Goal: Task Accomplishment & Management: Manage account settings

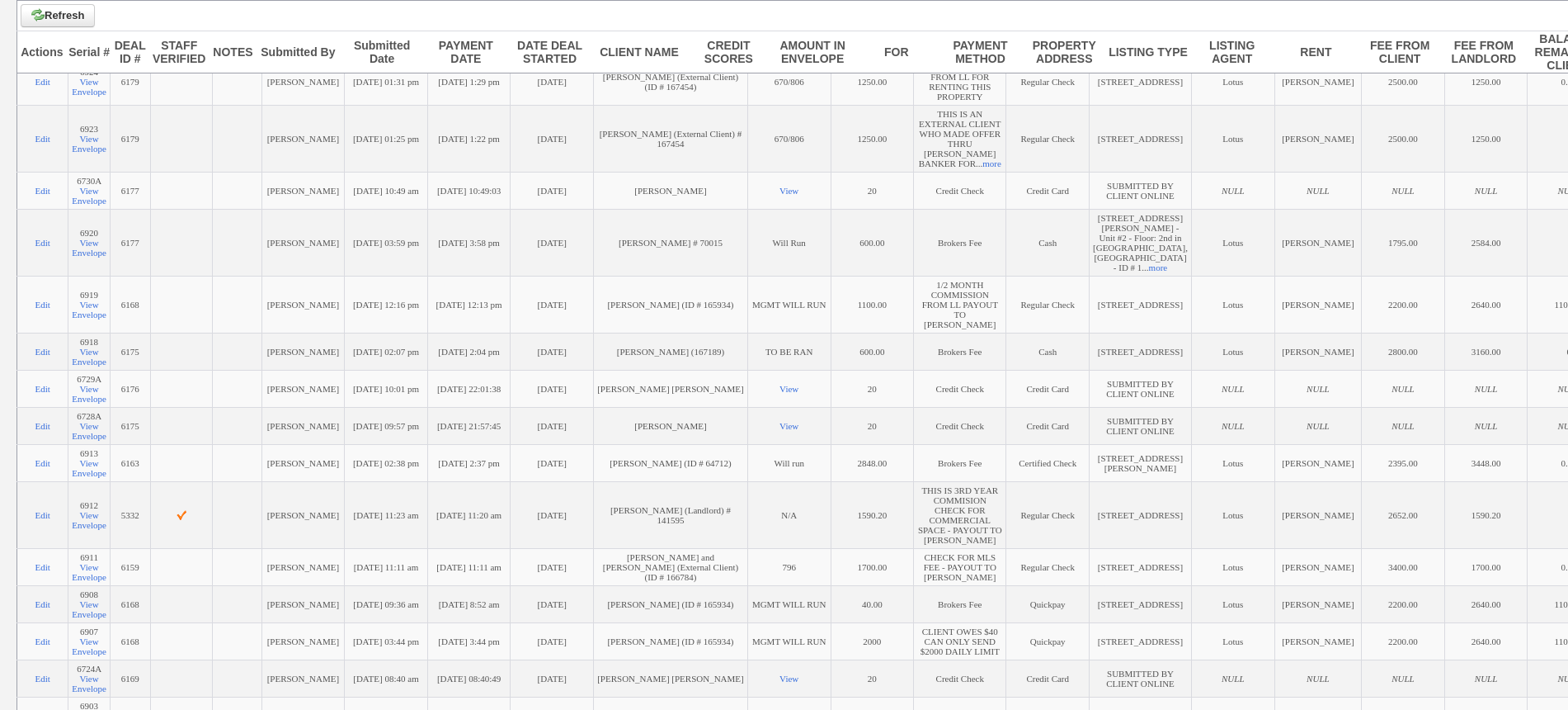
scroll to position [544, 0]
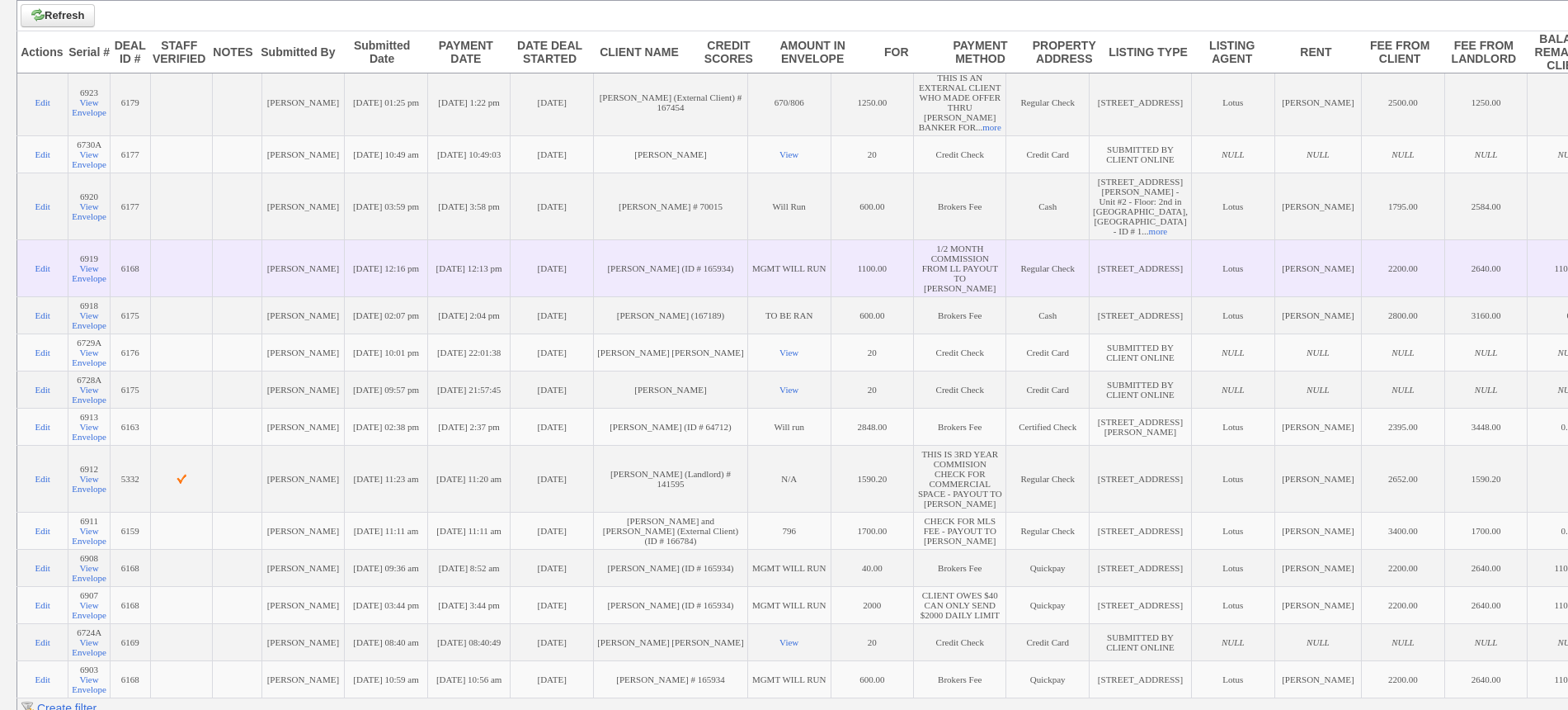
click at [548, 296] on td "[DATE]" at bounding box center [552, 267] width 83 height 57
click at [100, 284] on link "View Envelope" at bounding box center [88, 274] width 35 height 20
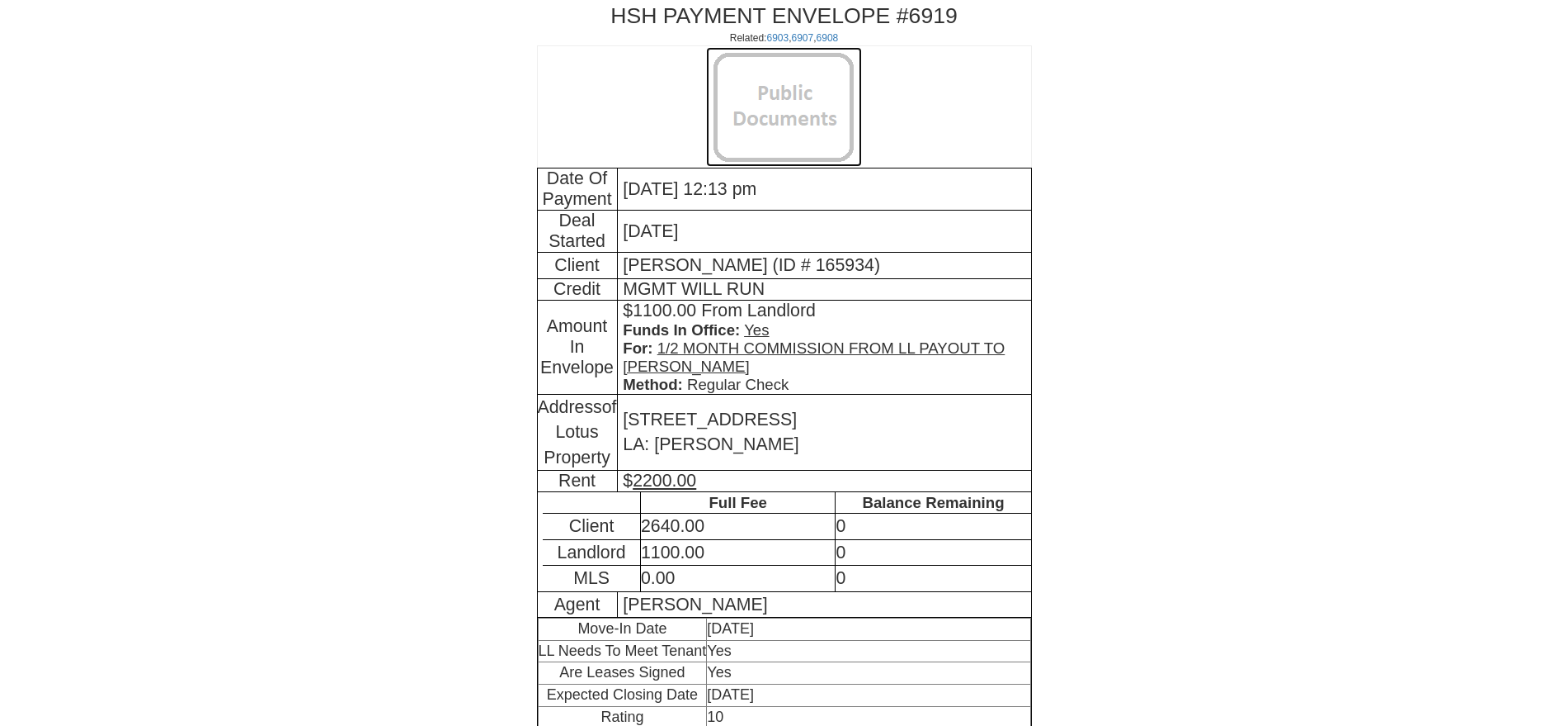
click at [756, 108] on img at bounding box center [784, 106] width 156 height 120
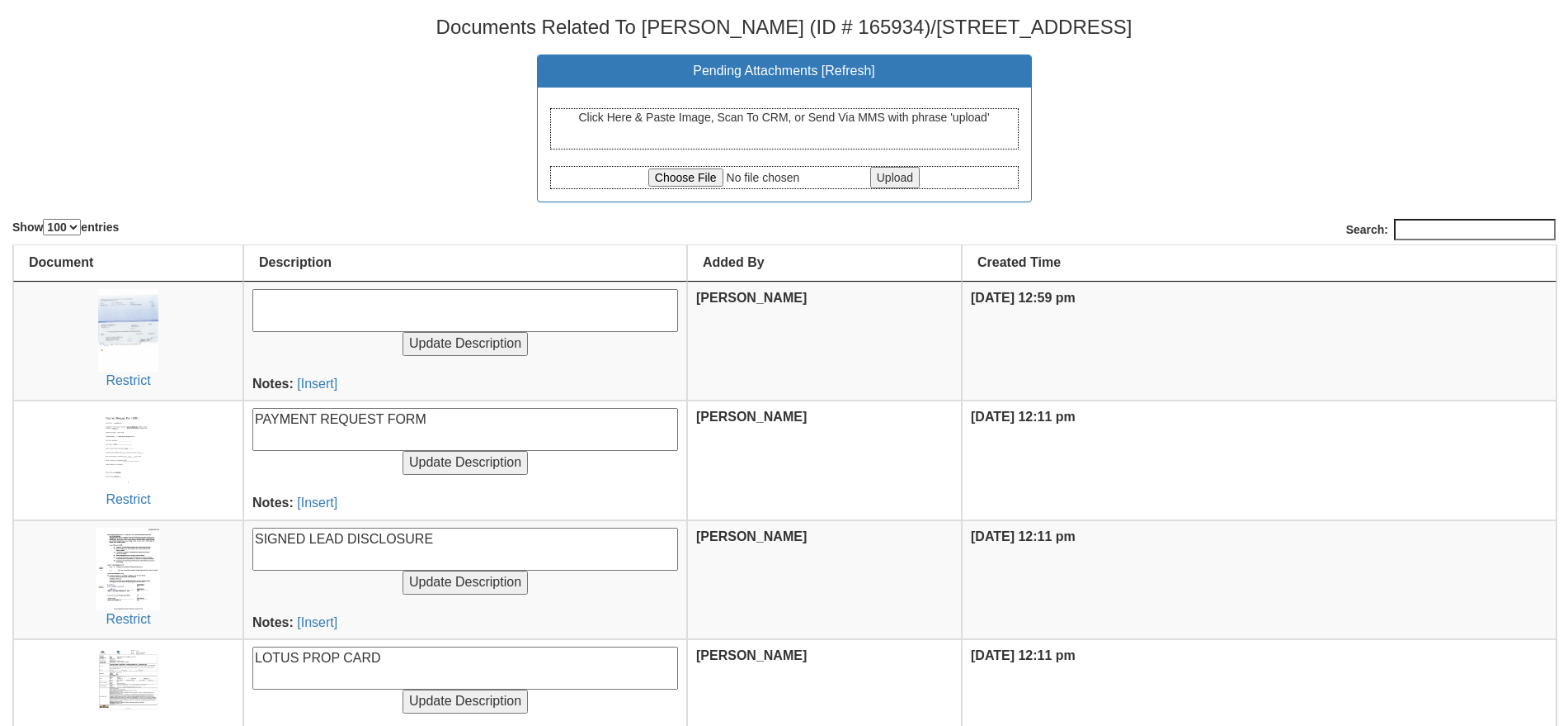
select select "100"
click at [375, 294] on textarea at bounding box center [466, 309] width 426 height 43
type textarea "1/2 MONTH COMMISSION FROM LL"
click at [402, 332] on input "Update Description" at bounding box center [465, 344] width 126 height 24
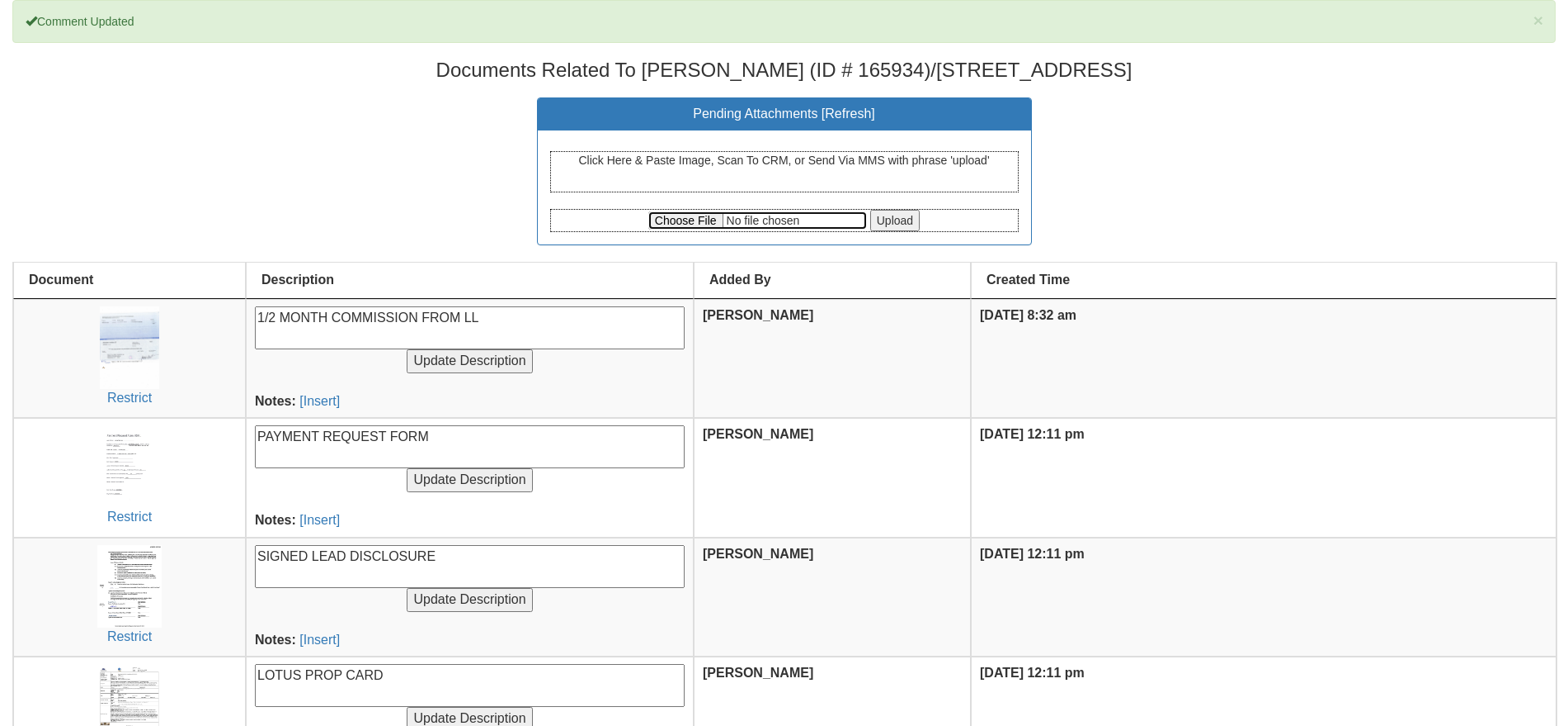
click at [689, 214] on input "file" at bounding box center [757, 220] width 219 height 18
type input "C:\fakepath\Payment Request Form [STREET_ADDRESS] Landlord Commission.pdf"
click at [909, 222] on input "Upload" at bounding box center [895, 220] width 50 height 22
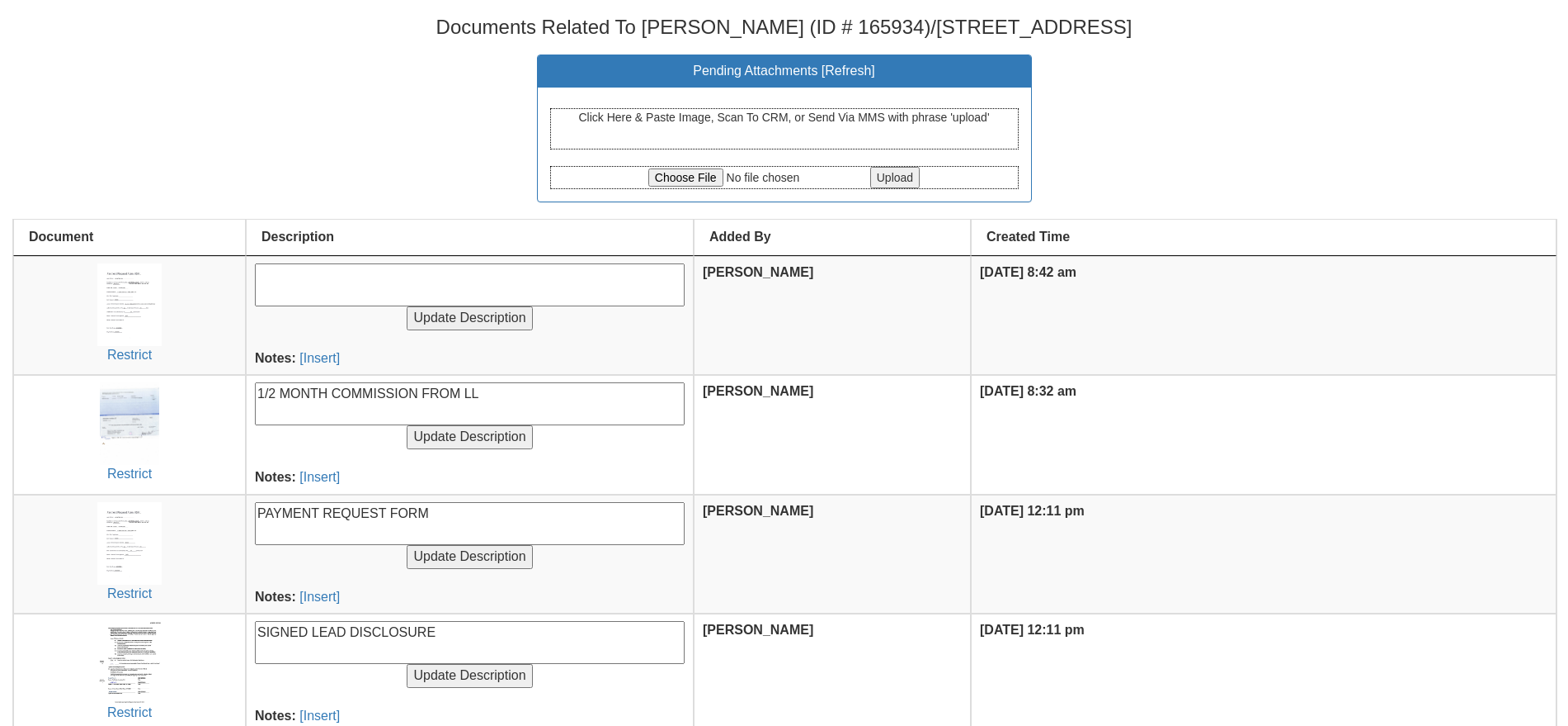
click at [442, 273] on textarea at bounding box center [470, 285] width 430 height 43
type textarea "Payment Request for LL 1/2 Month Commission"
click at [406, 306] on input "Update Description" at bounding box center [469, 318] width 126 height 24
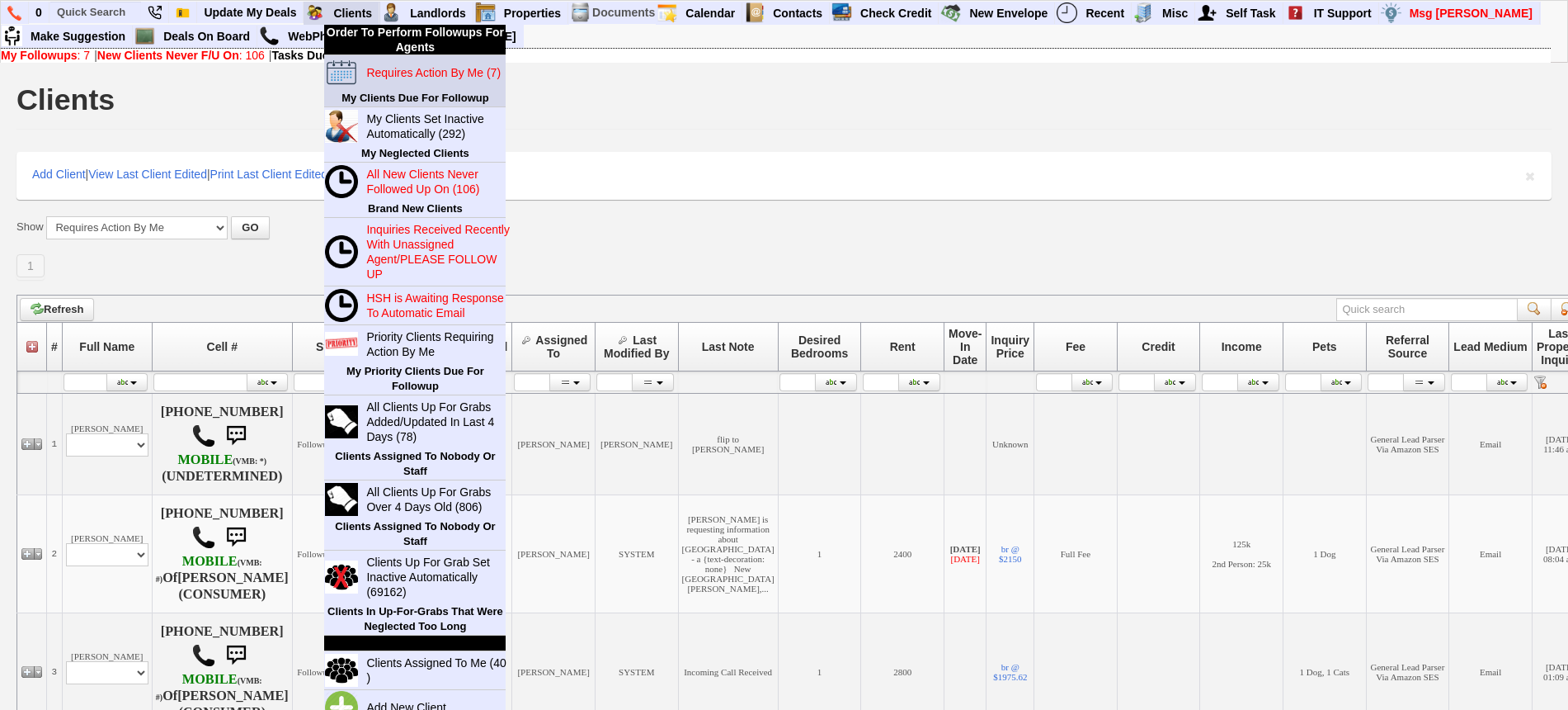
click at [395, 71] on blink "Requires Action By Me (7)" at bounding box center [434, 72] width 135 height 13
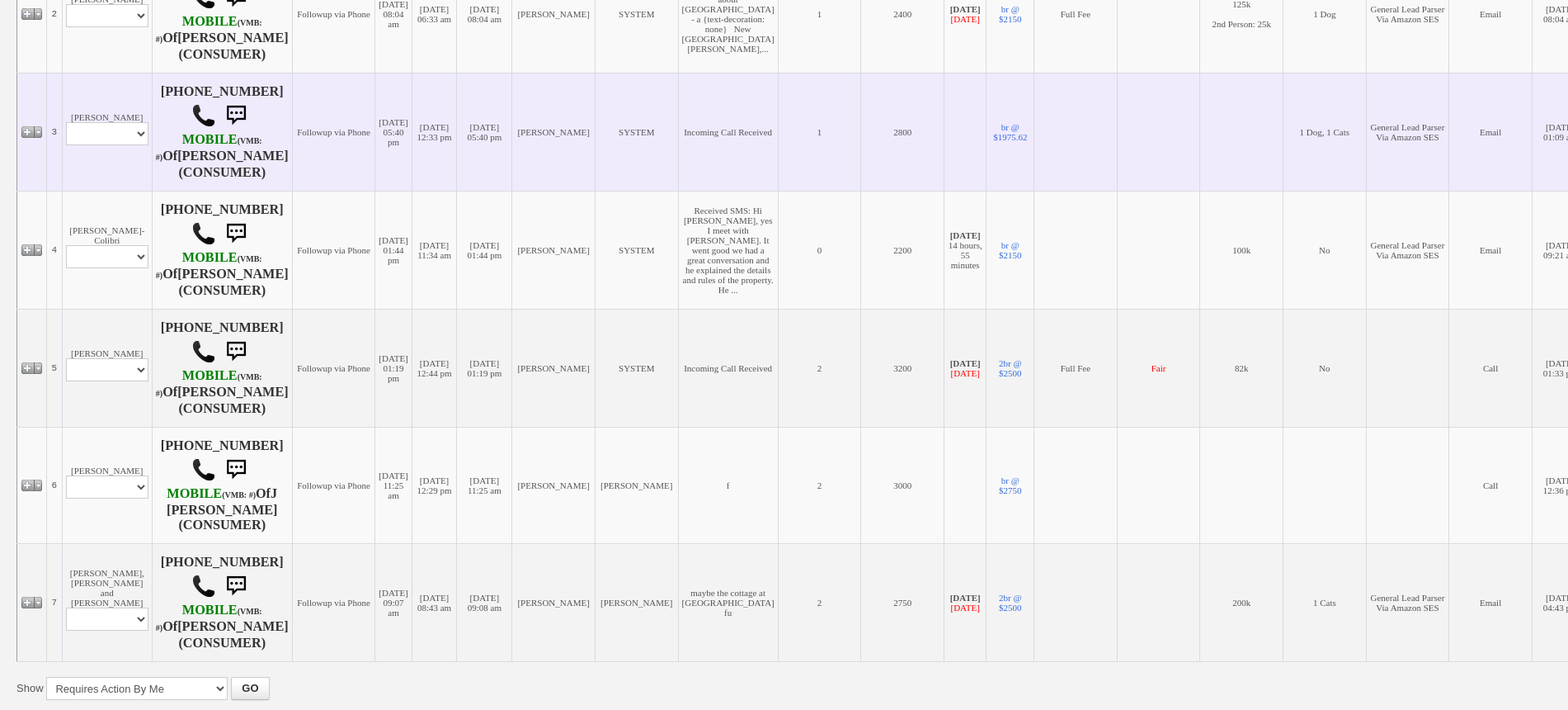
scroll to position [516, 0]
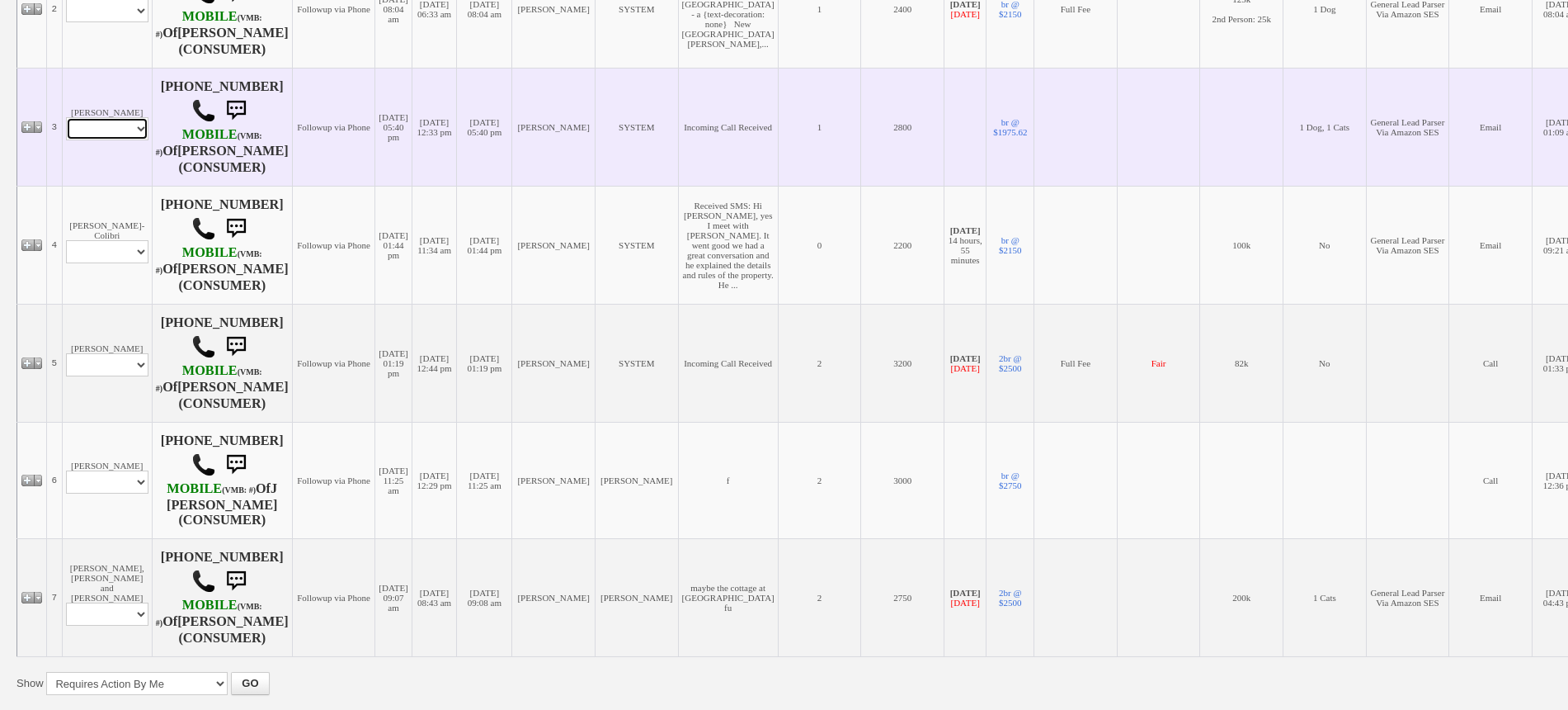
click at [112, 141] on select "Profile Edit Print Email Externally (Will Not Be Tracked In CRM) Closed Deals" at bounding box center [107, 128] width 82 height 23
select select "ChangeURL,/crm/custom/edit_client_form.php?redirect=%2Fcrm%2Fclients.php&id=162…"
click at [66, 135] on select "Profile Edit Print Email Externally (Will Not Be Tracked In CRM) Closed Deals" at bounding box center [107, 128] width 82 height 23
select select
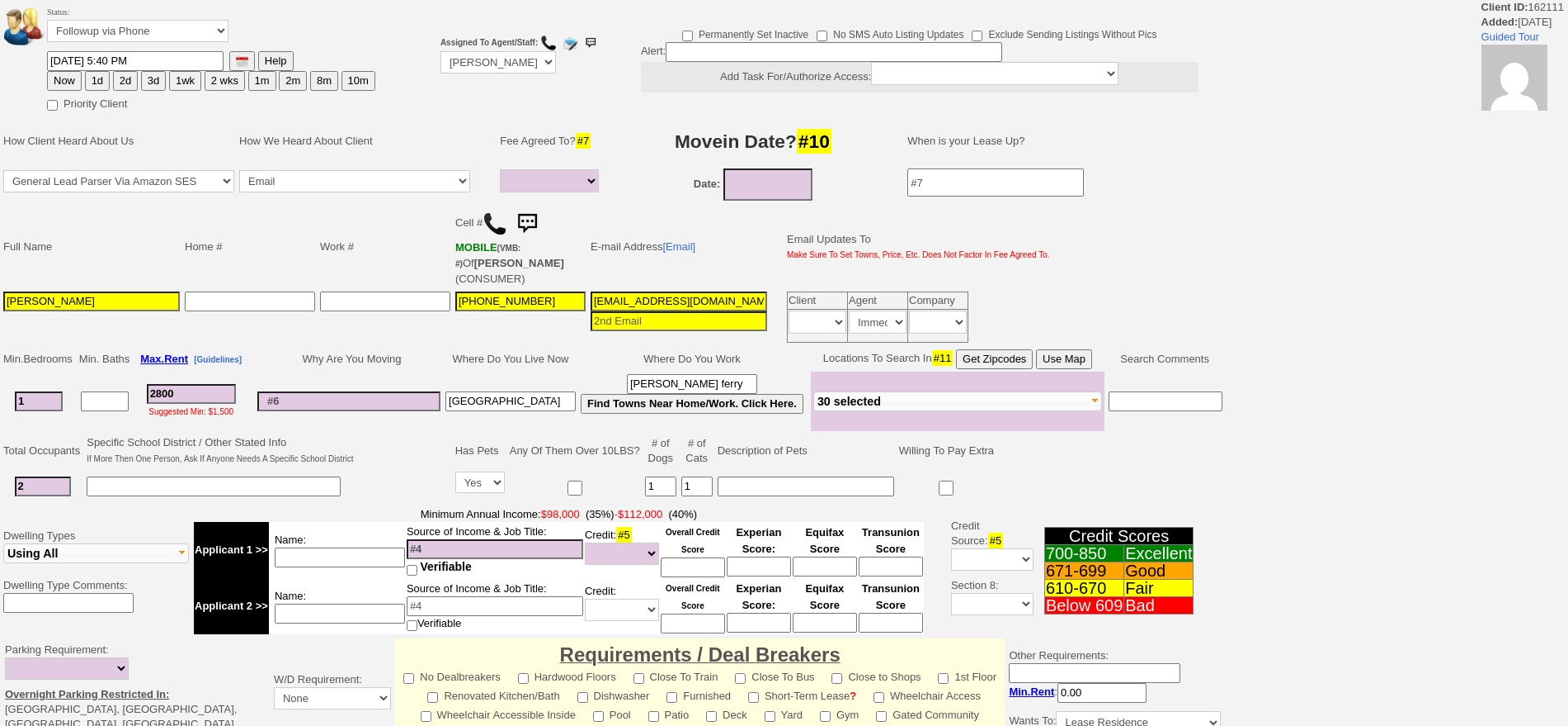
select select
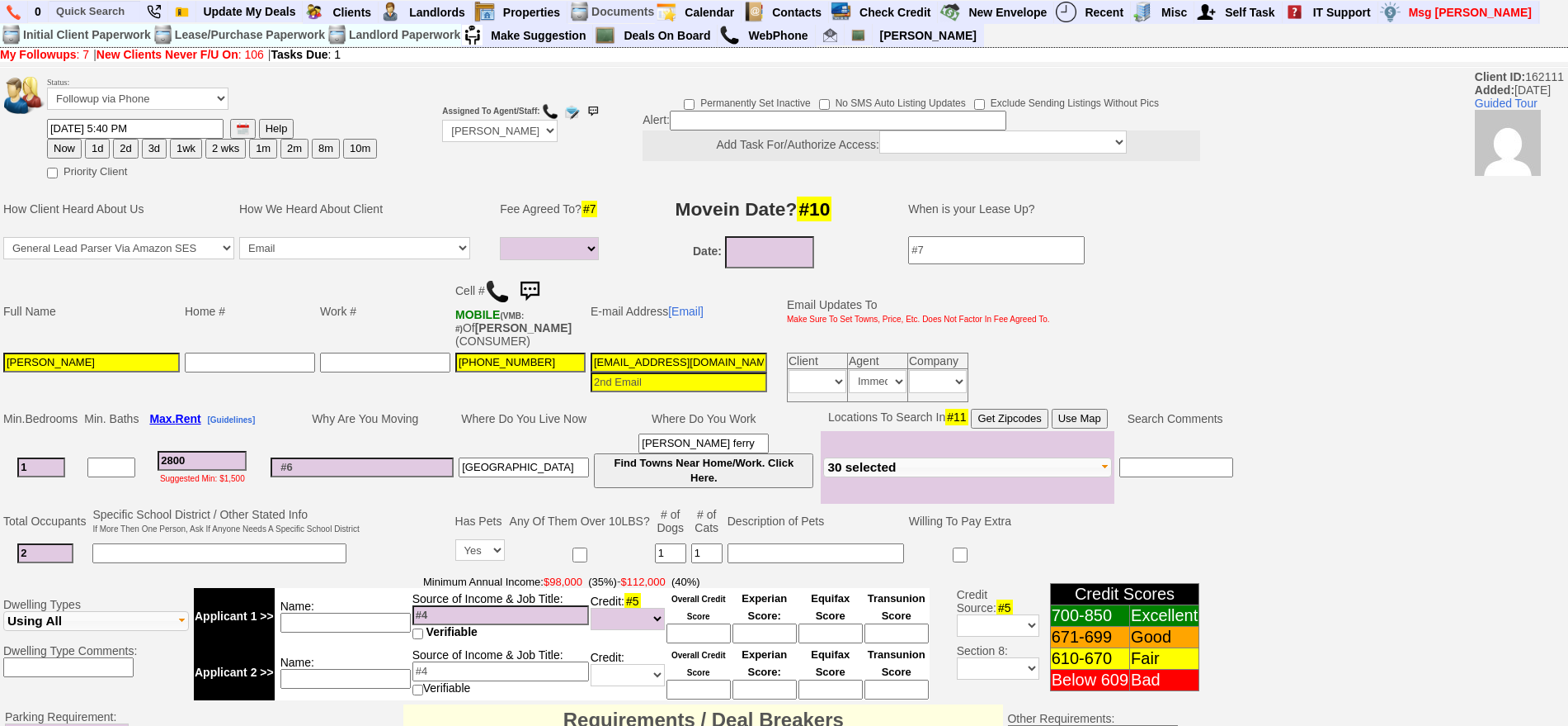
click at [530, 289] on img at bounding box center [529, 291] width 33 height 33
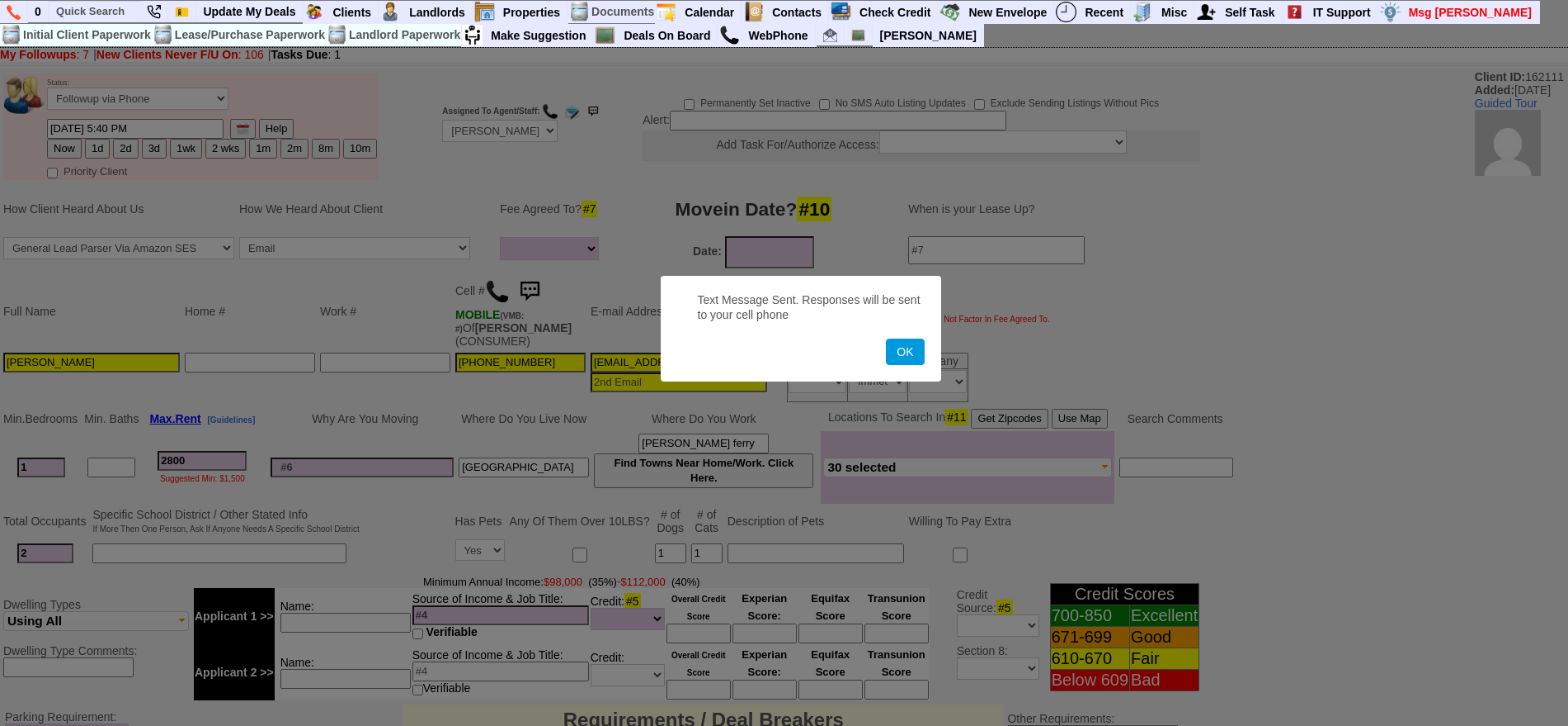
click at [886, 338] on button "OK" at bounding box center [905, 351] width 38 height 27
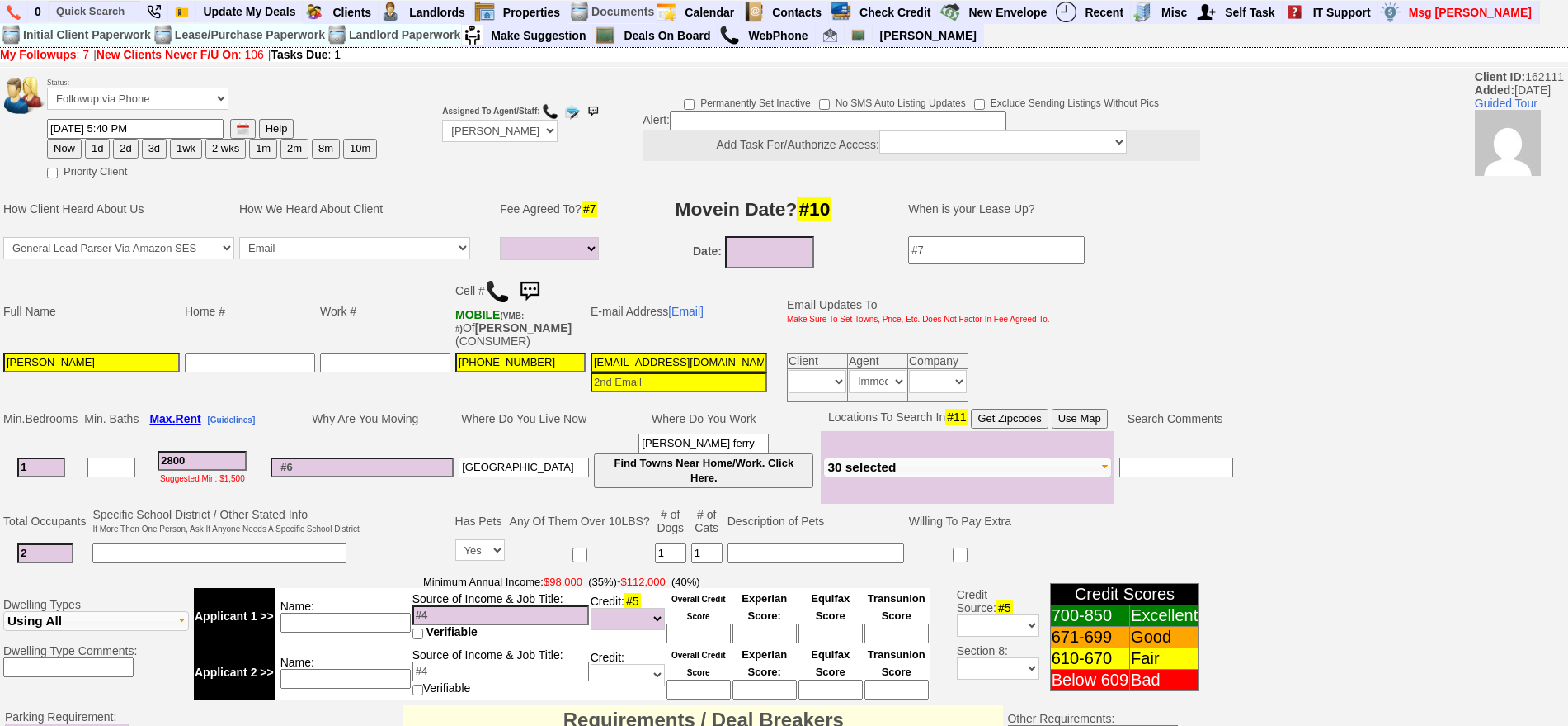
click at [530, 289] on img at bounding box center [529, 291] width 33 height 33
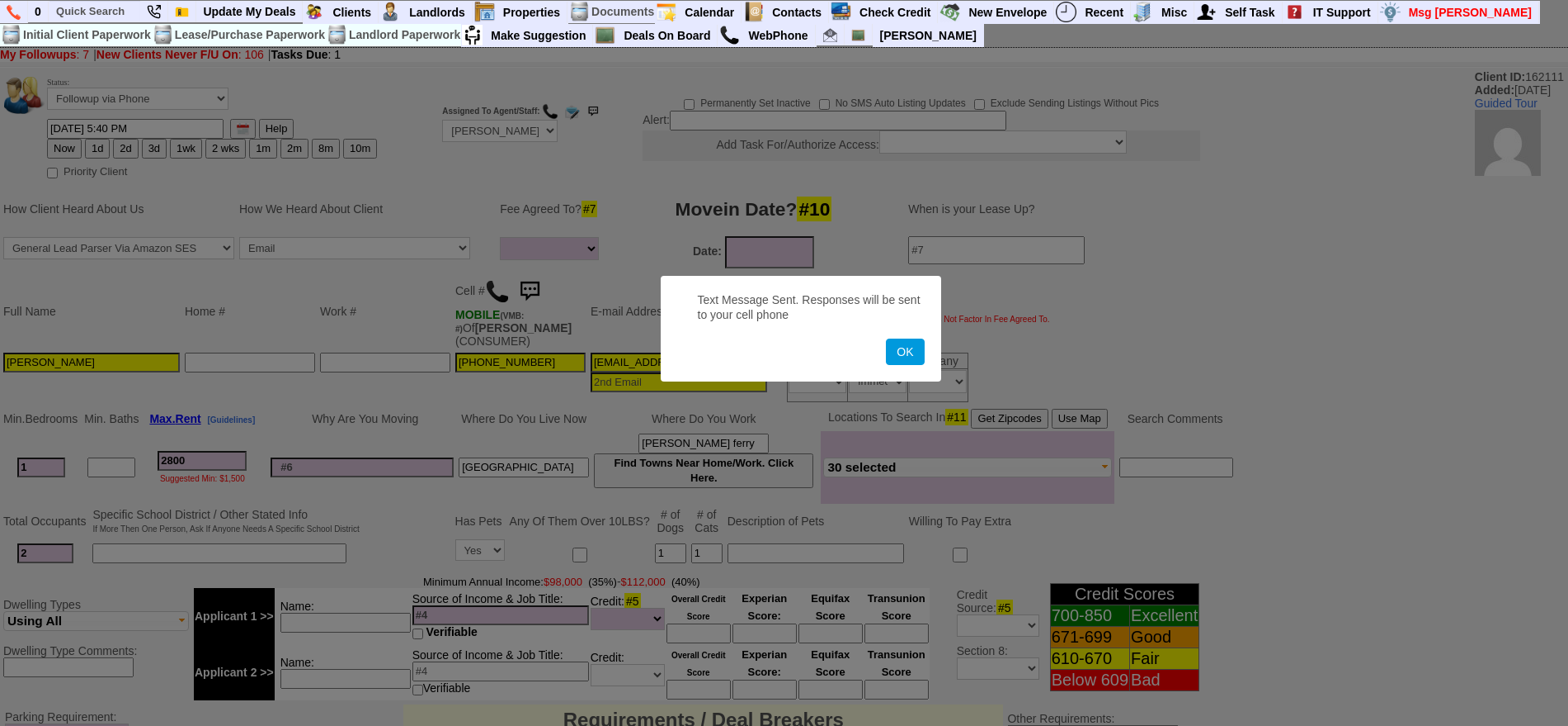
click at [886, 338] on button "OK" at bounding box center [905, 351] width 38 height 27
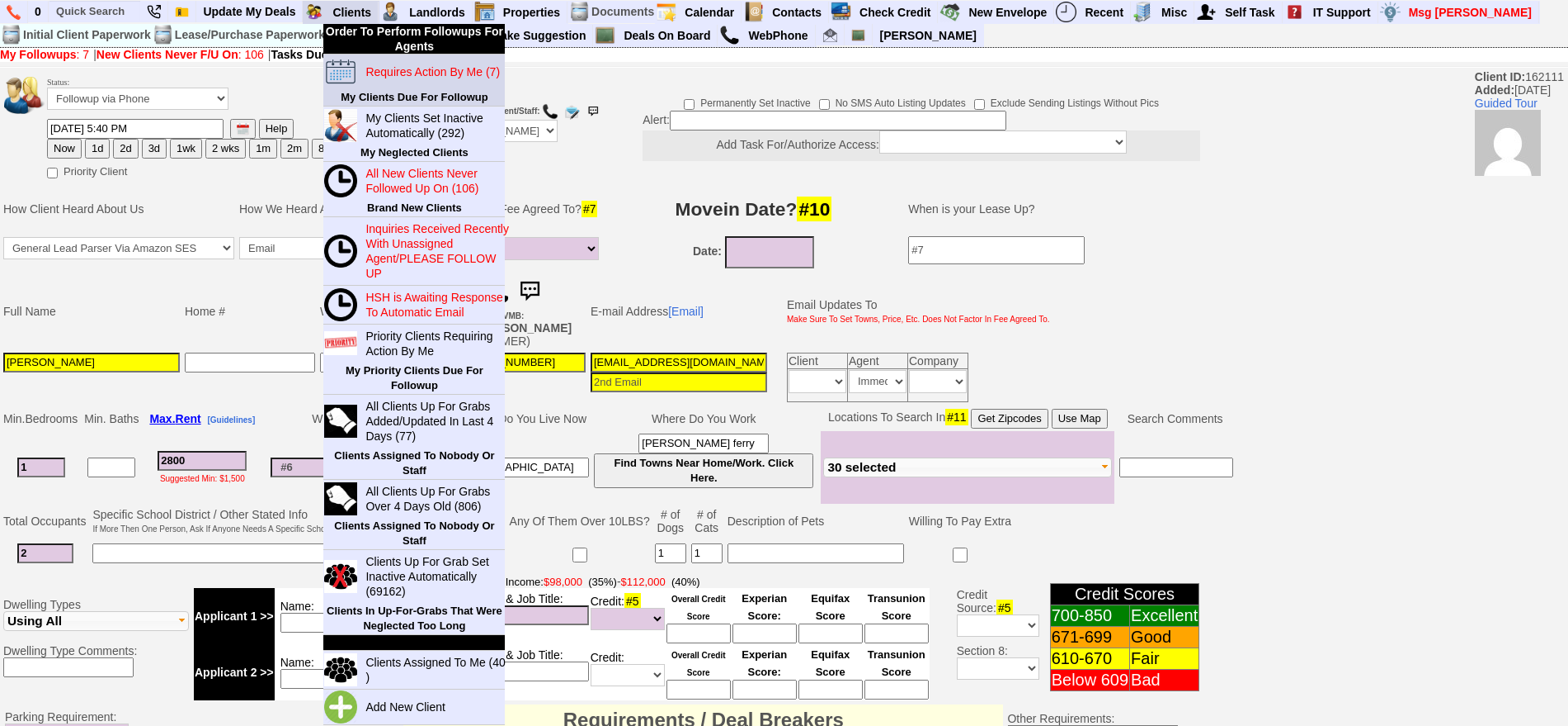
click at [393, 81] on link "Requires Action By Me (7)" at bounding box center [438, 72] width 159 height 22
